Goal: Task Accomplishment & Management: Manage account settings

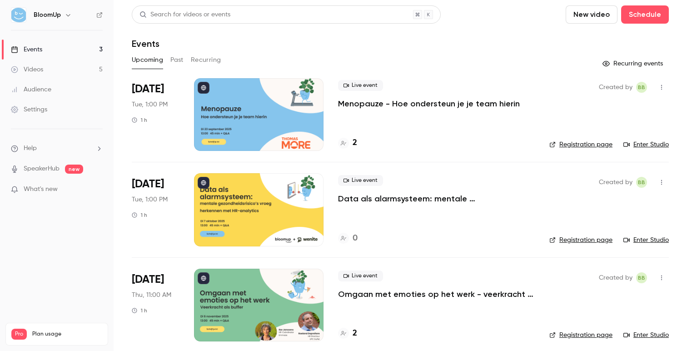
click at [370, 106] on p "Menopauze - Hoe ondersteun je je team hierin" at bounding box center [429, 103] width 182 height 11
click at [400, 105] on p "Menopauze - Hoe ondersteun je je team hierin" at bounding box center [429, 103] width 182 height 11
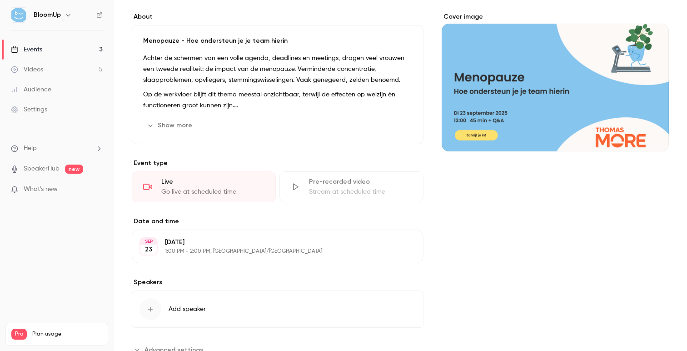
scroll to position [103, 0]
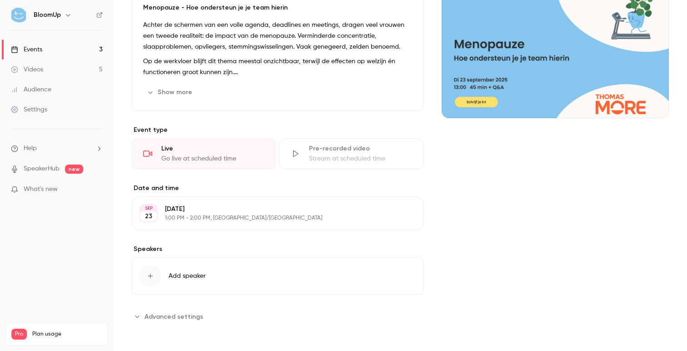
click at [256, 276] on button "Add speaker" at bounding box center [278, 275] width 292 height 37
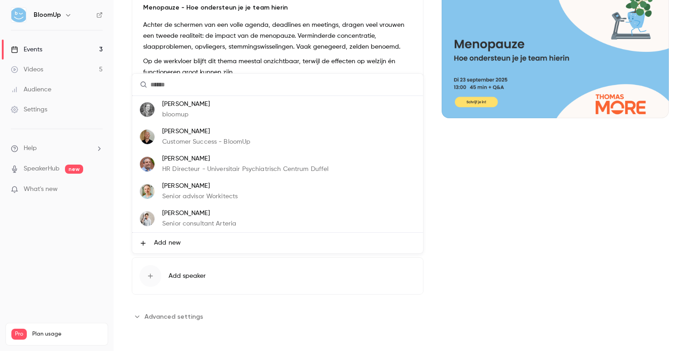
click at [189, 245] on li "Add new" at bounding box center [277, 243] width 291 height 20
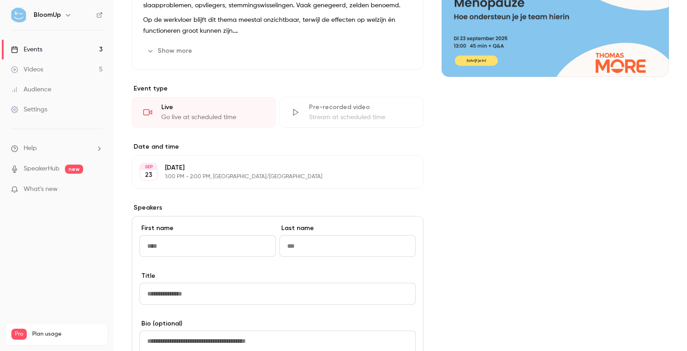
scroll to position [145, 0]
type input "*****"
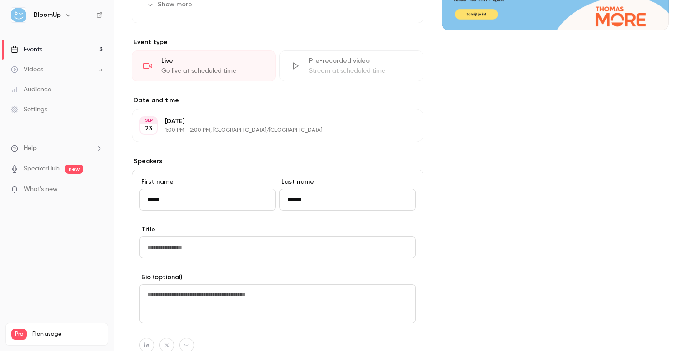
scroll to position [202, 0]
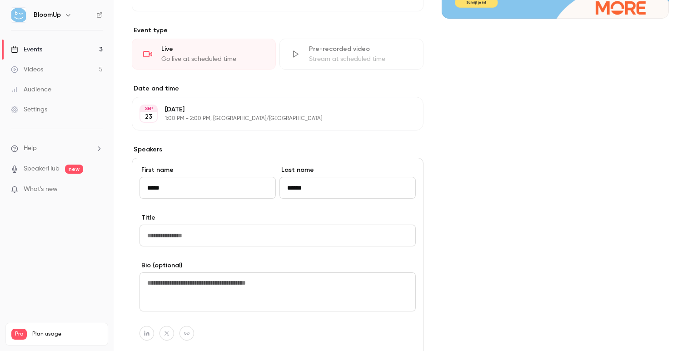
type input "******"
click at [192, 236] on input "Title" at bounding box center [278, 236] width 276 height 22
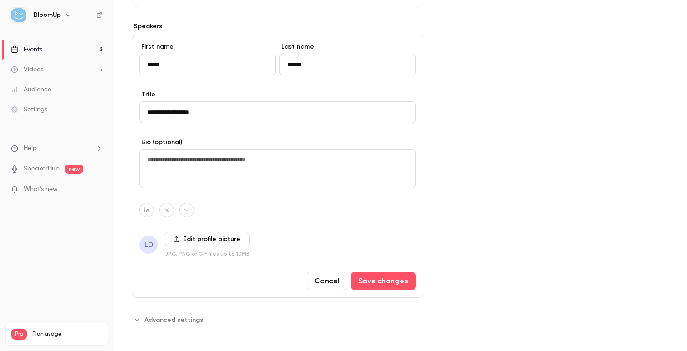
scroll to position [327, 0]
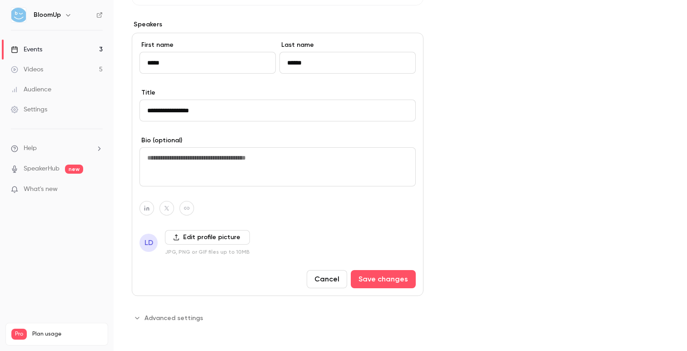
type input "**********"
click at [199, 239] on label "Edit profile picture" at bounding box center [207, 237] width 85 height 15
click at [0, 0] on input "Edit profile picture" at bounding box center [0, 0] width 0 height 0
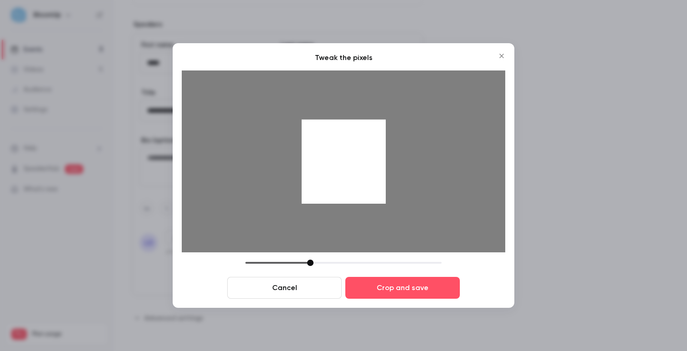
drag, startPoint x: 364, startPoint y: 188, endPoint x: 364, endPoint y: 194, distance: 5.5
click at [364, 194] on div at bounding box center [344, 162] width 84 height 84
click at [391, 288] on button "Crop and save" at bounding box center [403, 288] width 115 height 22
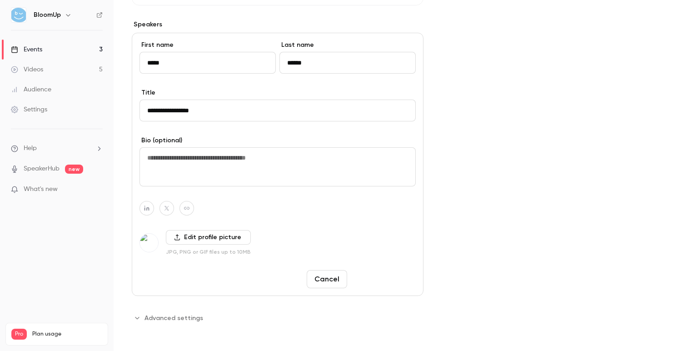
click at [371, 275] on button "Save changes" at bounding box center [383, 279] width 65 height 18
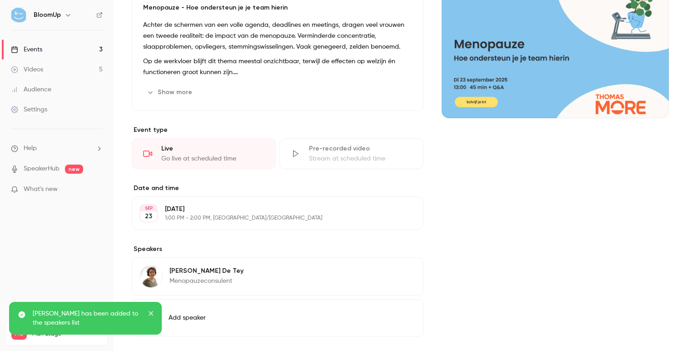
scroll to position [0, 0]
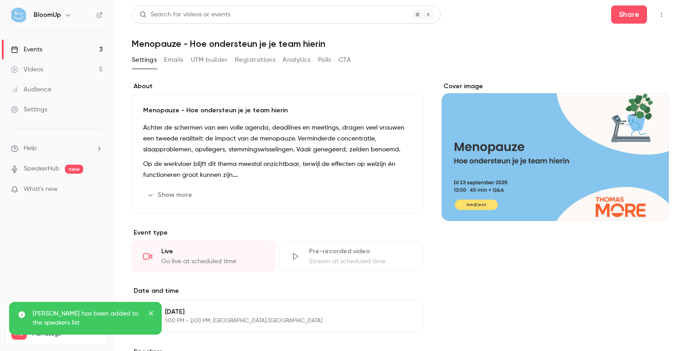
click at [479, 138] on div "Cover image" at bounding box center [555, 151] width 227 height 139
click at [0, 0] on input "Cover image" at bounding box center [0, 0] width 0 height 0
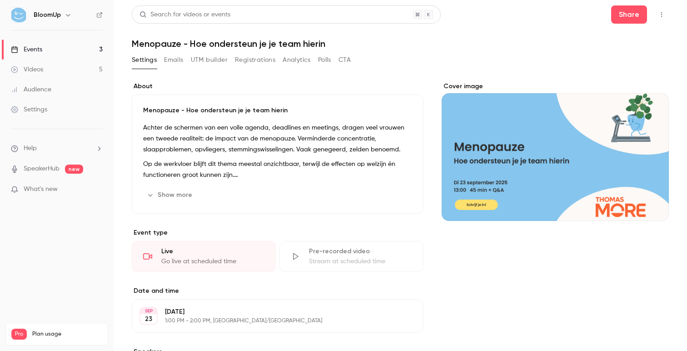
click at [488, 123] on div "Cover image" at bounding box center [555, 151] width 227 height 139
click at [0, 0] on input "Cover image" at bounding box center [0, 0] width 0 height 0
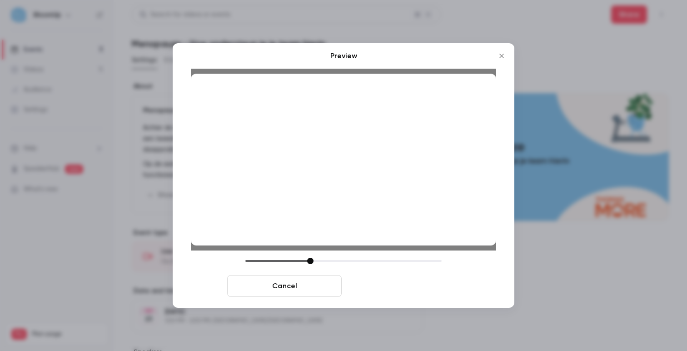
click at [376, 290] on button "Save cover" at bounding box center [403, 286] width 115 height 22
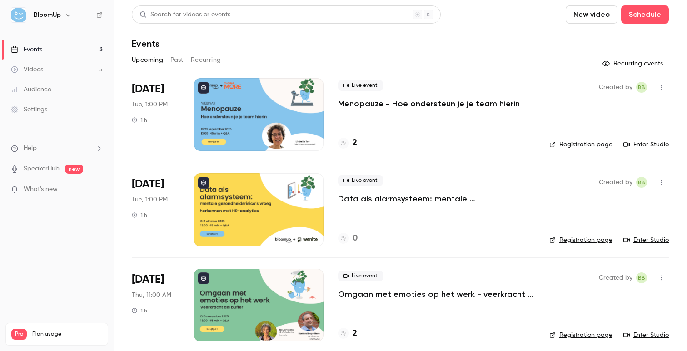
click at [589, 143] on link "Registration page" at bounding box center [581, 144] width 63 height 9
